Goal: Task Accomplishment & Management: Manage account settings

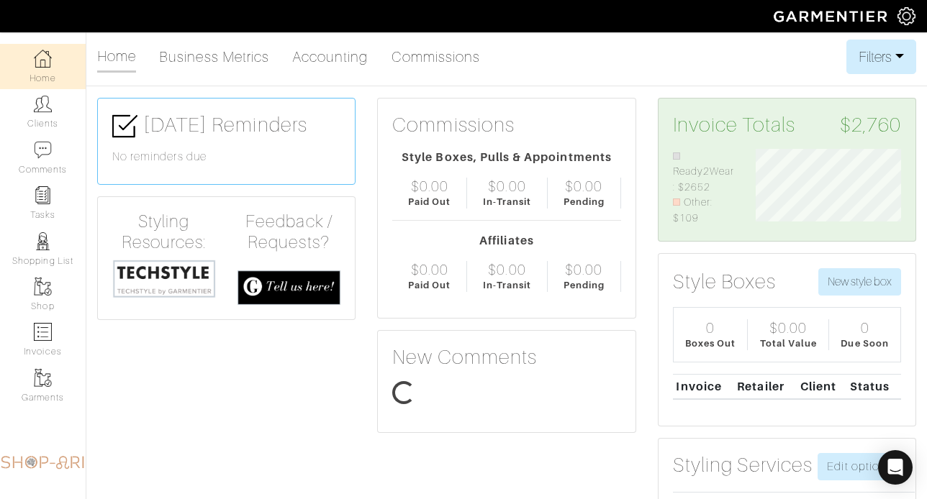
scroll to position [78, 166]
click at [63, 117] on link "Clients" at bounding box center [43, 111] width 86 height 45
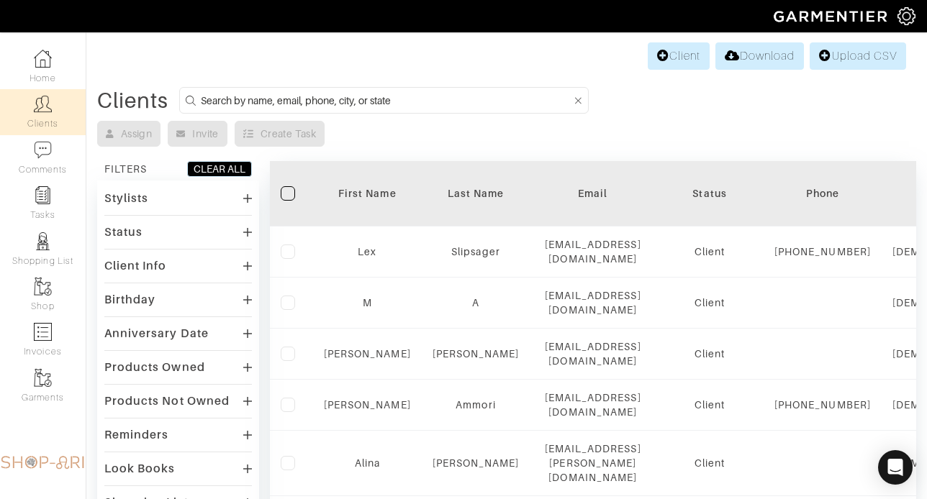
click at [296, 92] on input at bounding box center [386, 100] width 371 height 18
type input "[PERSON_NAME]"
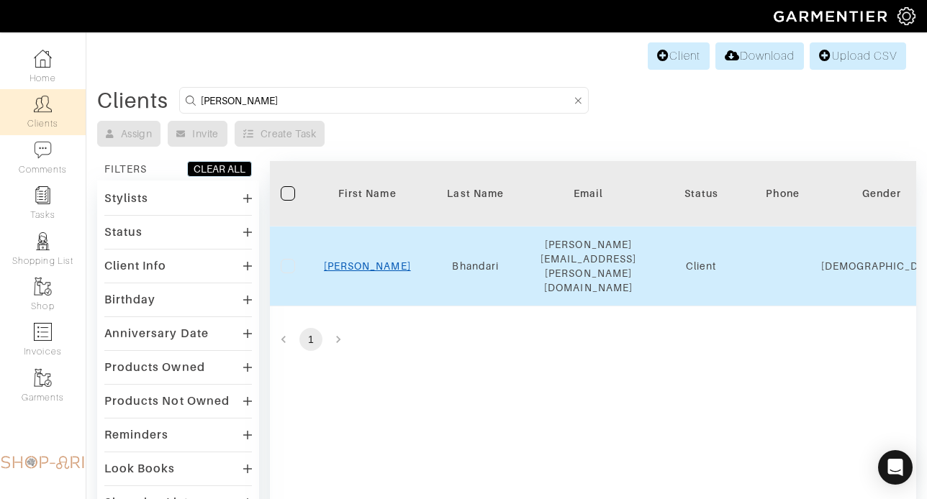
click at [360, 261] on link "[PERSON_NAME]" at bounding box center [367, 267] width 87 height 12
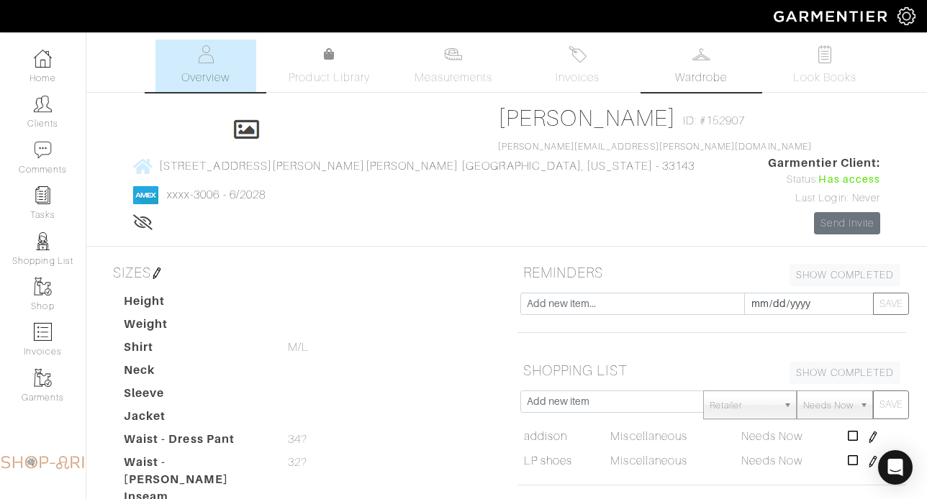
click at [695, 69] on span "Wardrobe" at bounding box center [701, 77] width 52 height 17
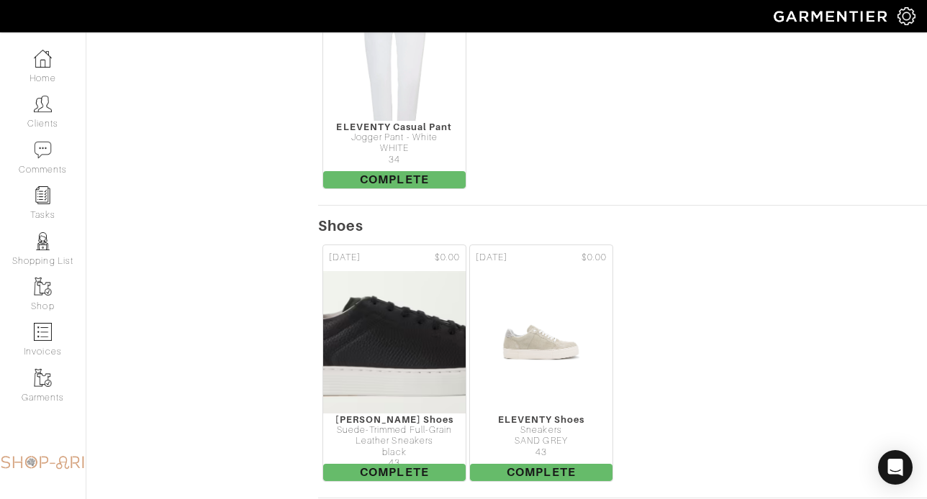
scroll to position [2649, 0]
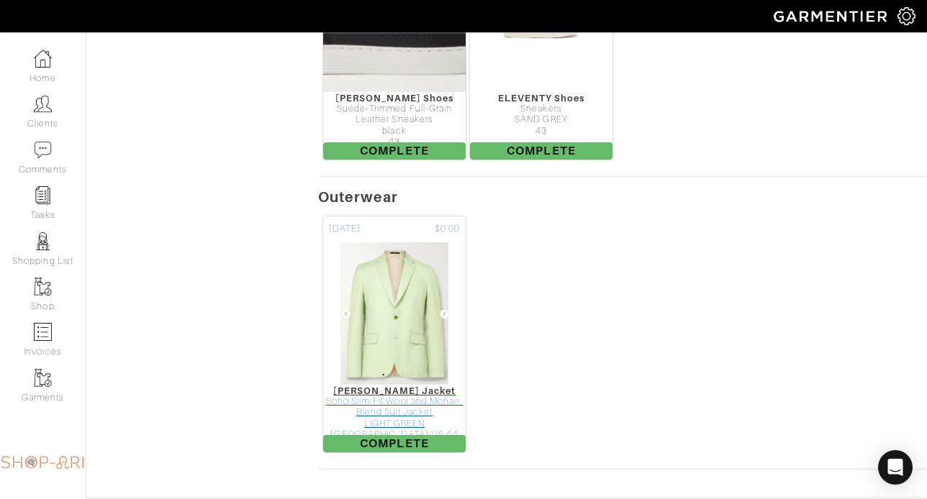
click at [437, 419] on div "LIGHT GREEN" at bounding box center [394, 424] width 143 height 11
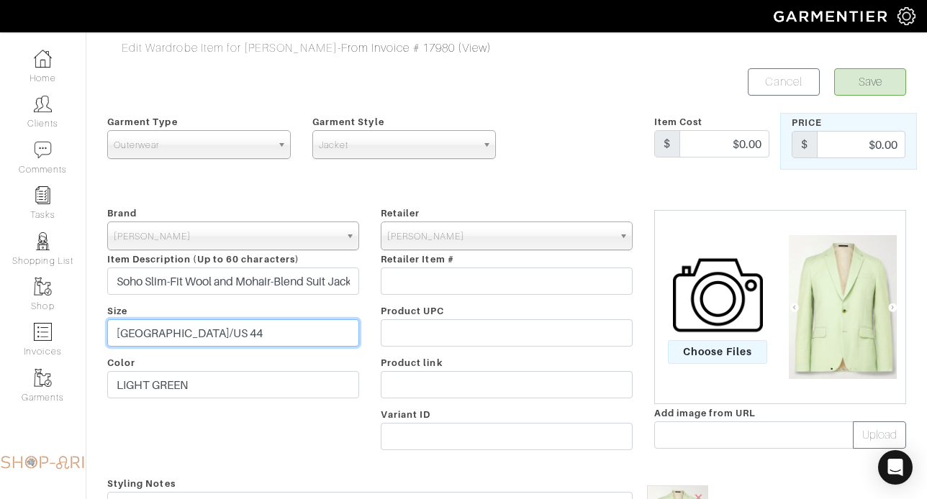
drag, startPoint x: 173, startPoint y: 333, endPoint x: 117, endPoint y: 327, distance: 56.4
click at [117, 327] on input "UK/US 44" at bounding box center [233, 333] width 252 height 27
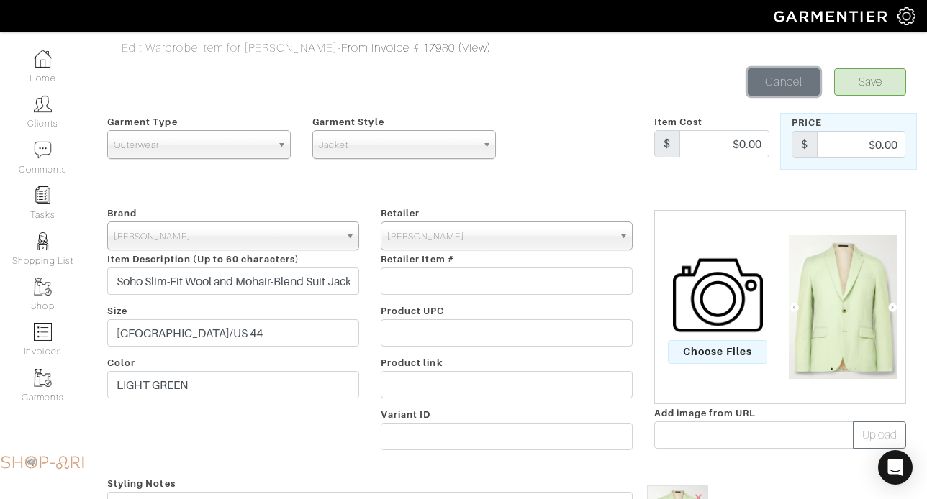
click at [757, 71] on link "Cancel" at bounding box center [784, 81] width 72 height 27
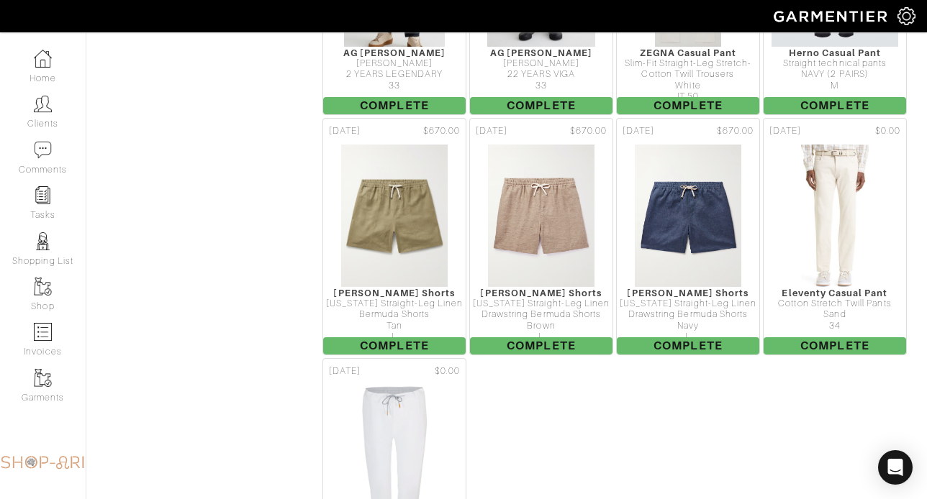
scroll to position [1971, 0]
